Goal: Information Seeking & Learning: Find specific page/section

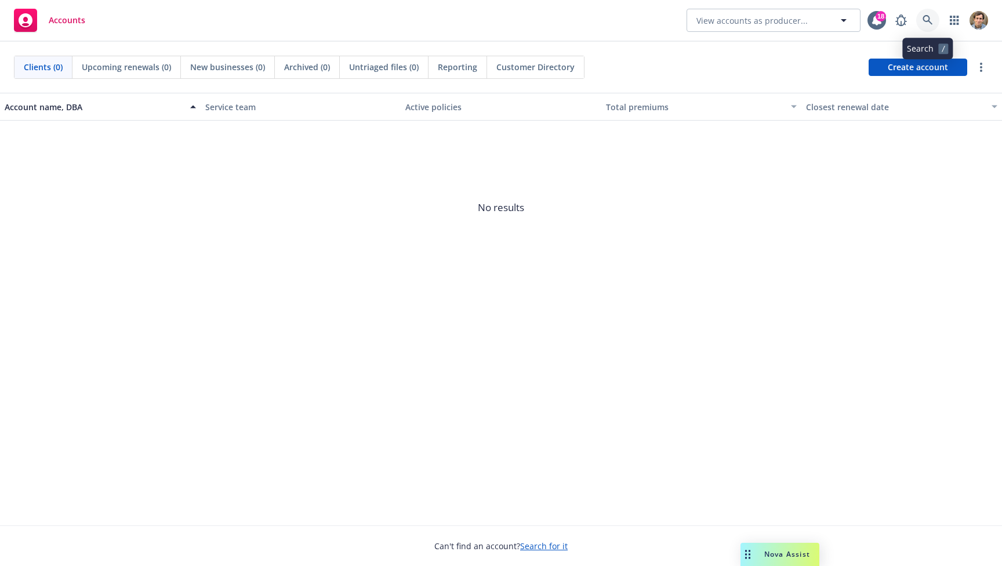
click at [924, 28] on link at bounding box center [927, 20] width 23 height 23
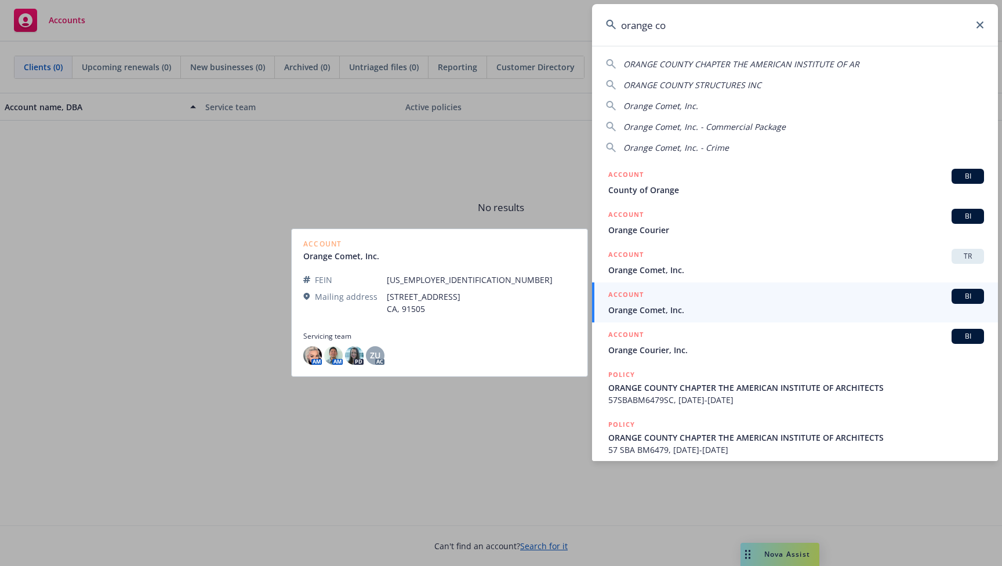
type input "orange co"
click at [682, 308] on span "Orange Comet, Inc." at bounding box center [796, 310] width 376 height 12
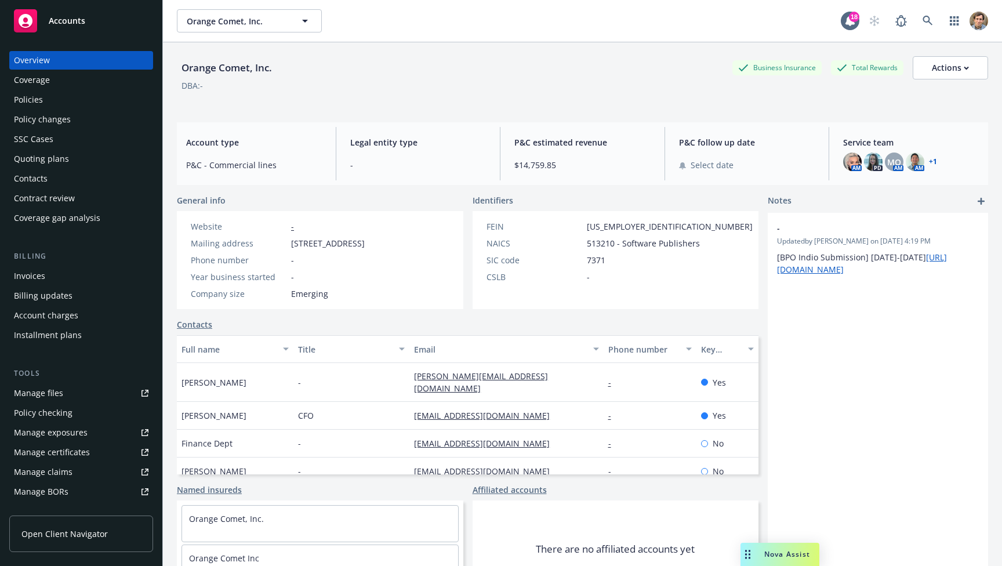
click at [65, 113] on div "Policy changes" at bounding box center [42, 119] width 57 height 19
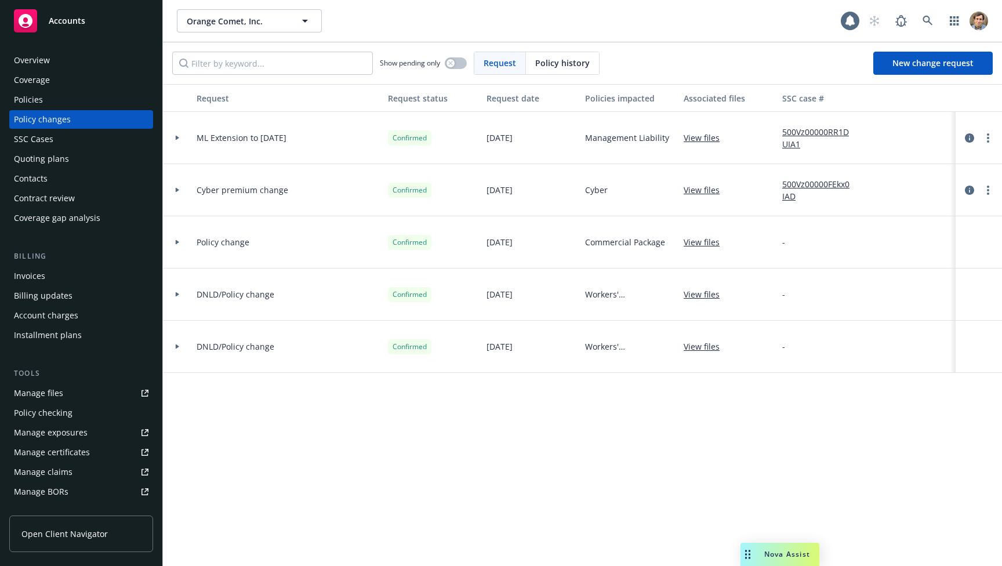
click at [53, 97] on div "Policies" at bounding box center [81, 99] width 134 height 19
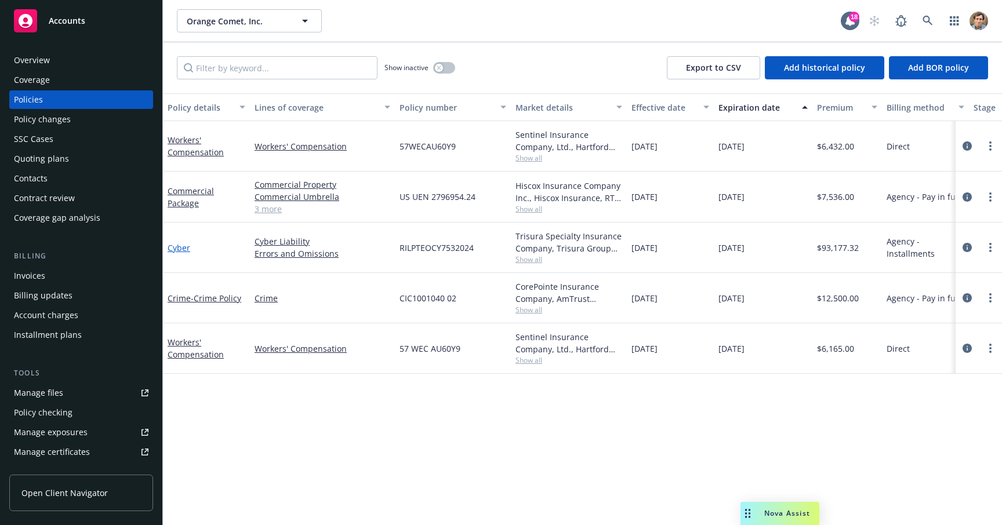
click at [179, 250] on link "Cyber" at bounding box center [179, 247] width 23 height 11
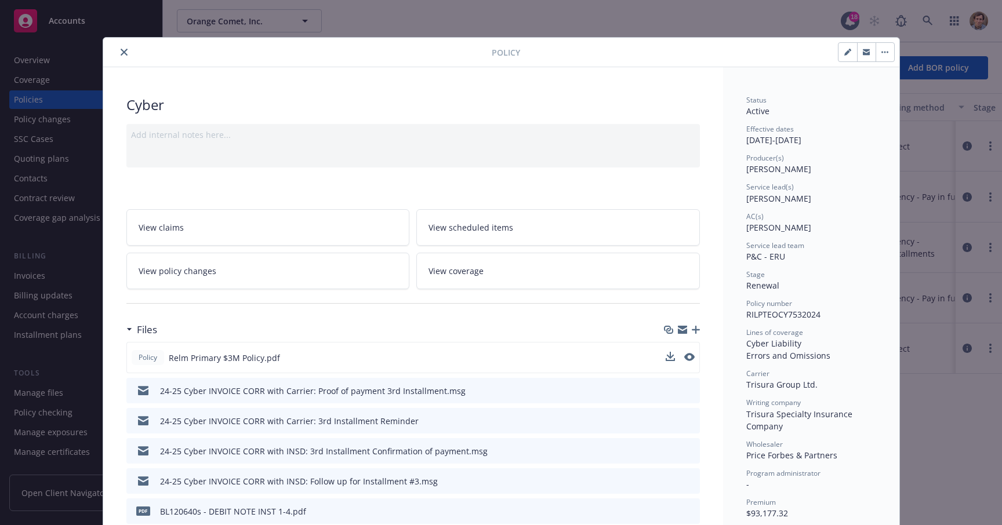
click at [212, 360] on span "Relm Primary $3M Policy.pdf" at bounding box center [224, 358] width 111 height 12
click at [686, 357] on icon "preview file" at bounding box center [689, 357] width 10 height 8
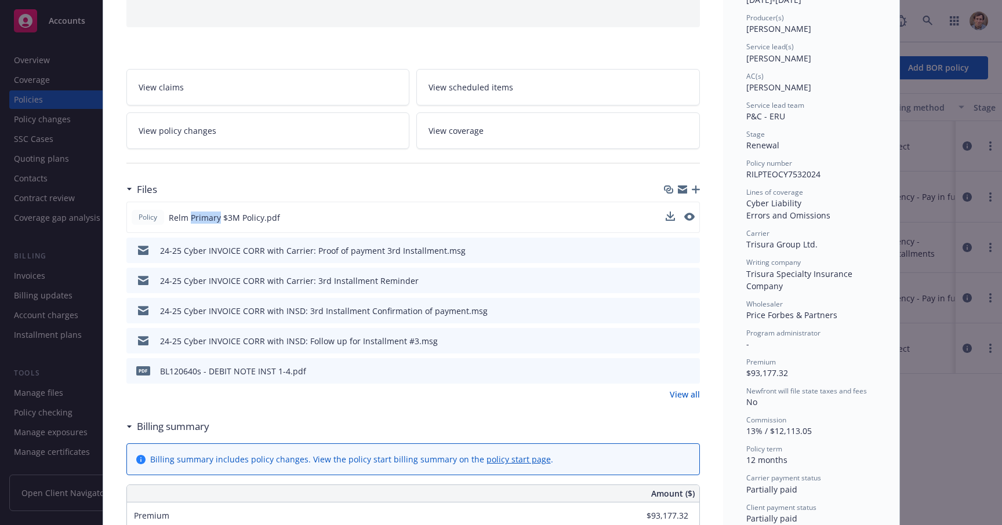
scroll to position [145, 0]
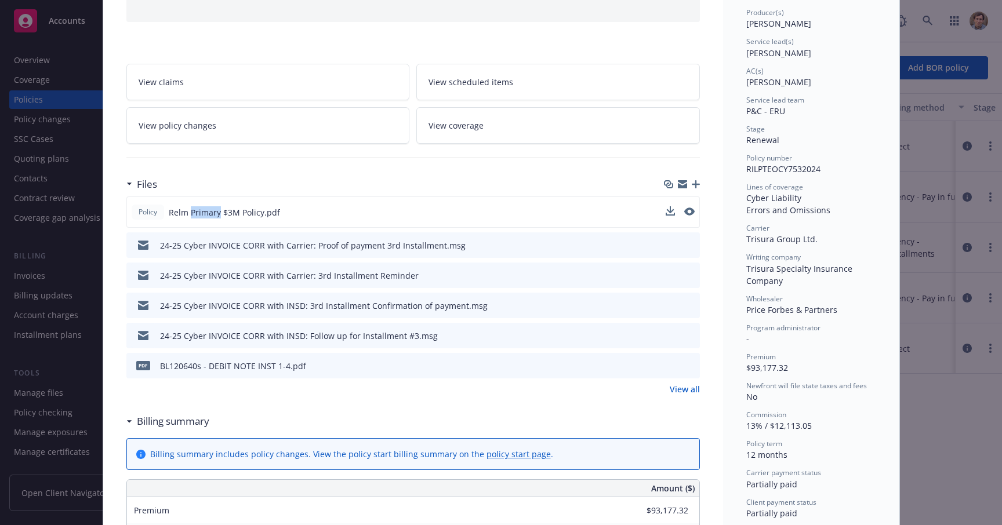
click at [46, 416] on div "Policy Cyber Add internal notes here... View claims View scheduled items View p…" at bounding box center [501, 262] width 1002 height 525
click at [43, 439] on div "Policy Cyber Add internal notes here... View claims View scheduled items View p…" at bounding box center [501, 262] width 1002 height 525
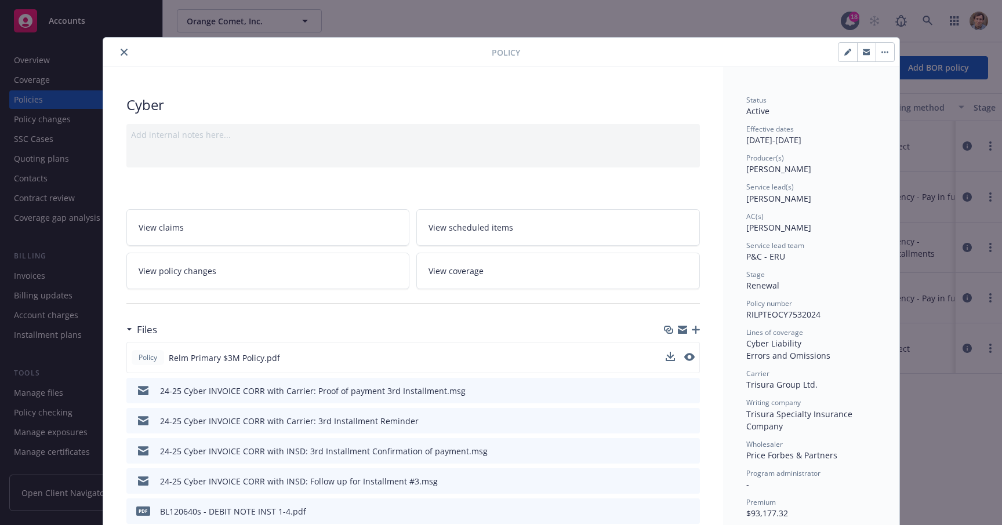
scroll to position [0, 0]
click at [765, 19] on div "Policy Cyber Add internal notes here... View claims View scheduled items View p…" at bounding box center [501, 262] width 1002 height 525
click at [123, 53] on icon "close" at bounding box center [124, 52] width 7 height 7
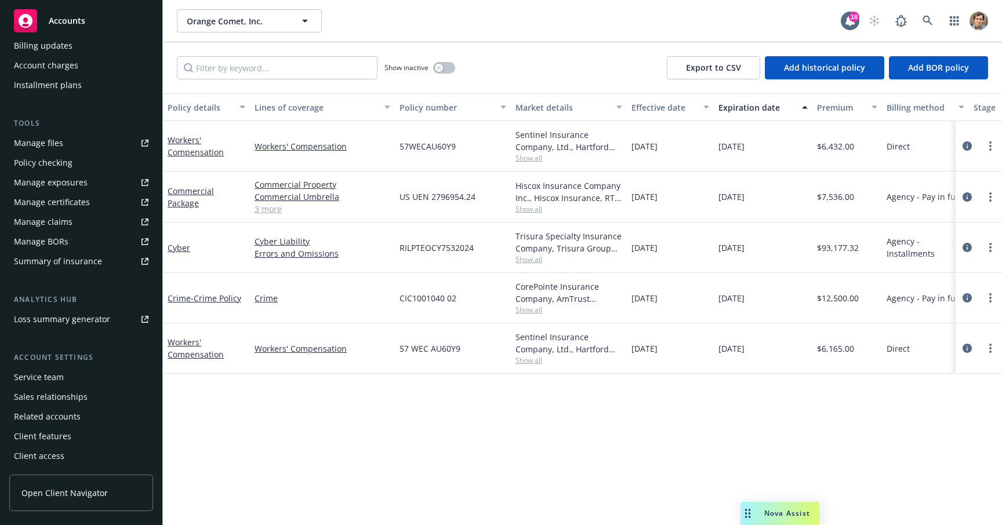
scroll to position [250, 0]
click at [70, 377] on div "Service team" at bounding box center [81, 377] width 134 height 19
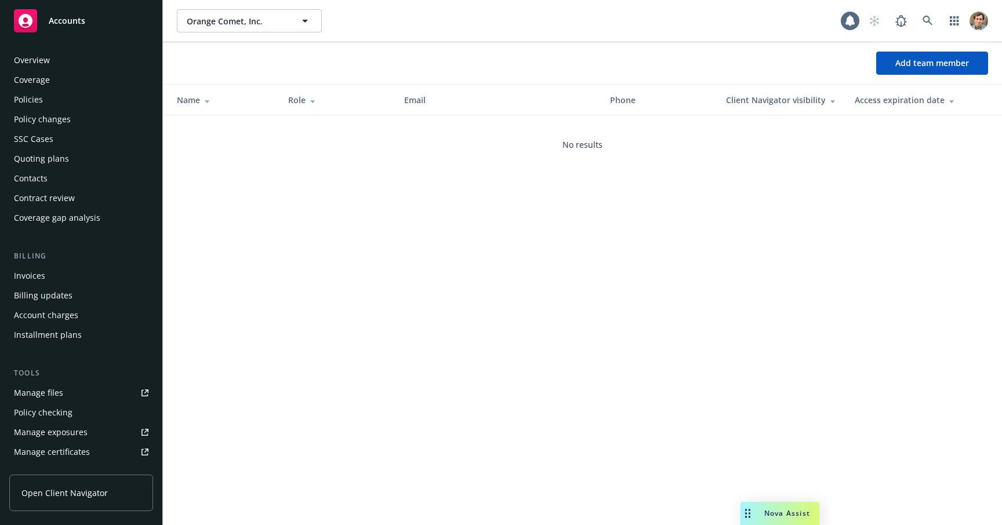
scroll to position [250, 0]
